Goal: Transaction & Acquisition: Purchase product/service

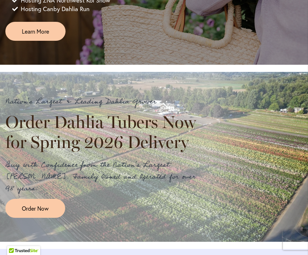
scroll to position [540, 0]
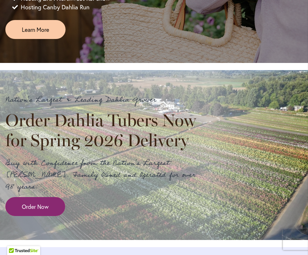
click at [51, 213] on link "Order Now" at bounding box center [35, 206] width 60 height 19
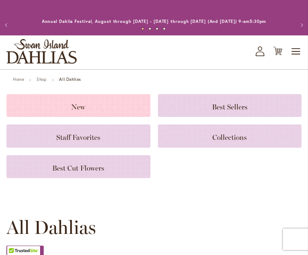
click at [87, 107] on h3 "New" at bounding box center [78, 106] width 127 height 8
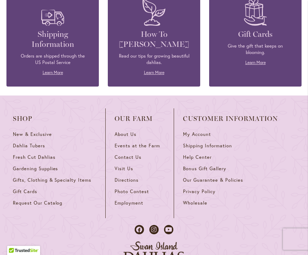
scroll to position [451, 0]
click at [47, 147] on link "Dahlia Tubers" at bounding box center [54, 148] width 83 height 11
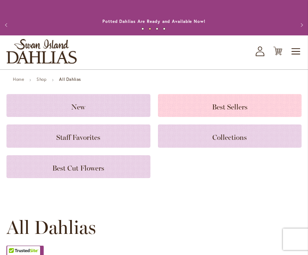
click at [232, 110] on h3 "Best Sellers" at bounding box center [229, 106] width 127 height 8
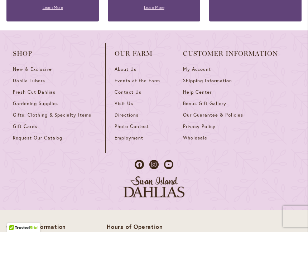
scroll to position [1308, 0]
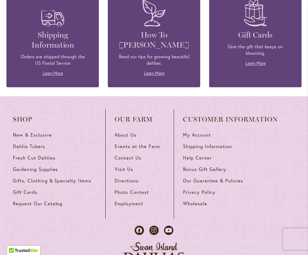
scroll to position [1212, 0]
click at [50, 150] on link "Dahlia Tubers" at bounding box center [54, 149] width 83 height 11
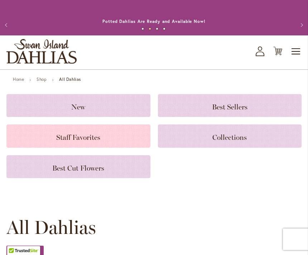
click at [102, 135] on h3 "Staff Favorites" at bounding box center [78, 136] width 127 height 8
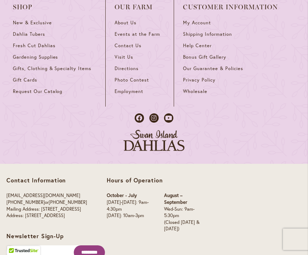
scroll to position [1355, 0]
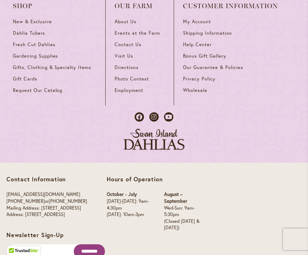
click at [238, 139] on div at bounding box center [153, 128] width 295 height 45
